Goal: Information Seeking & Learning: Learn about a topic

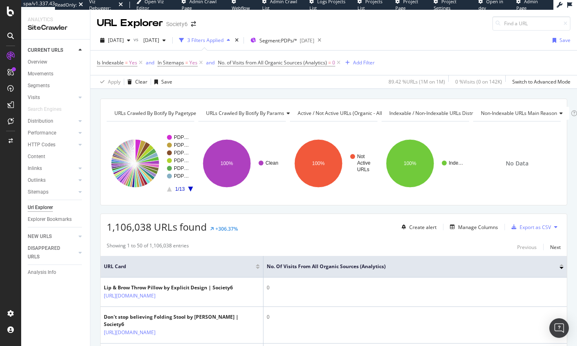
scroll to position [182, 0]
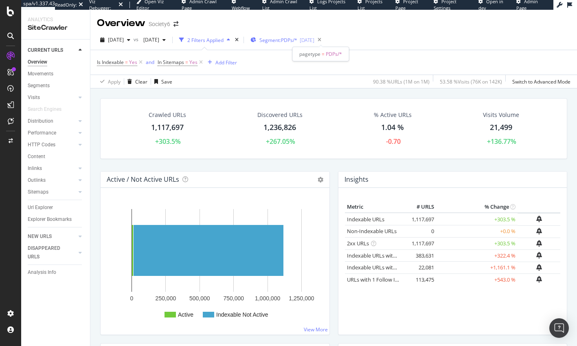
click at [297, 39] on span "Segment: PDPs/*" at bounding box center [279, 40] width 38 height 7
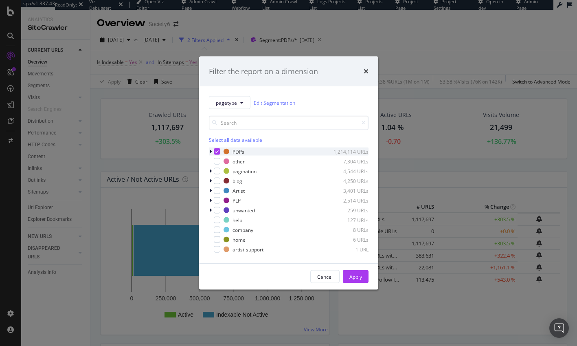
click at [218, 151] on icon "modal" at bounding box center [217, 152] width 4 height 4
click at [356, 277] on div "Apply" at bounding box center [356, 276] width 13 height 7
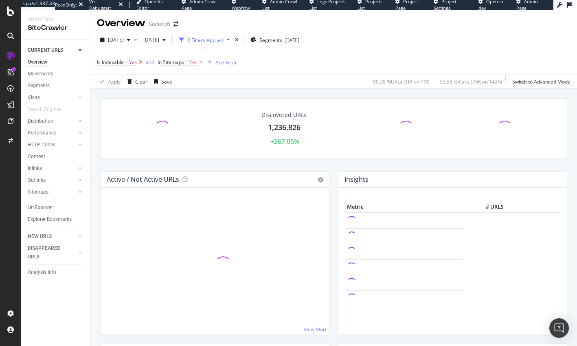
click at [141, 61] on icon at bounding box center [140, 62] width 7 height 8
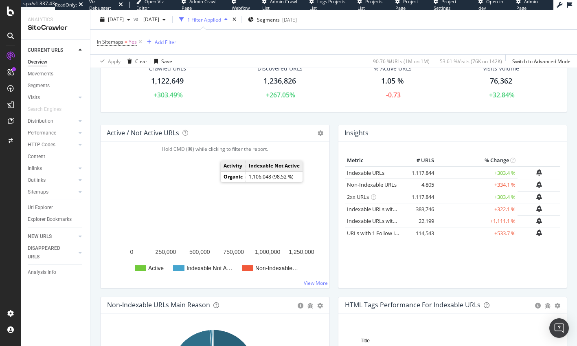
scroll to position [47, 0]
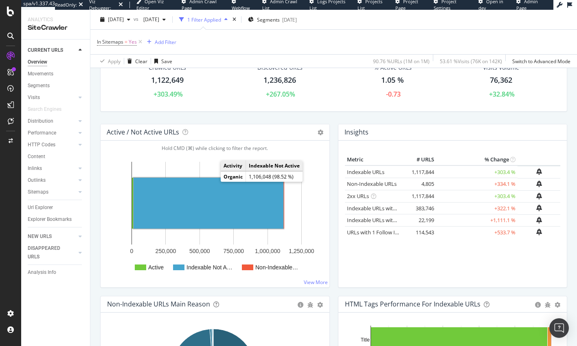
click at [209, 193] on rect "A chart." at bounding box center [209, 203] width 150 height 51
